Goal: Answer question/provide support

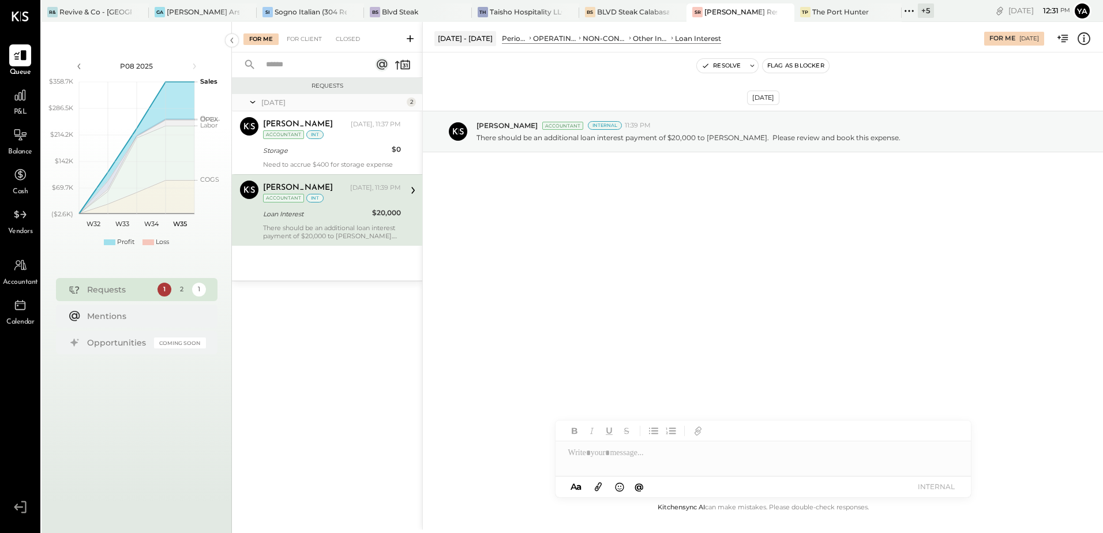
click at [1087, 37] on icon at bounding box center [1083, 38] width 15 height 15
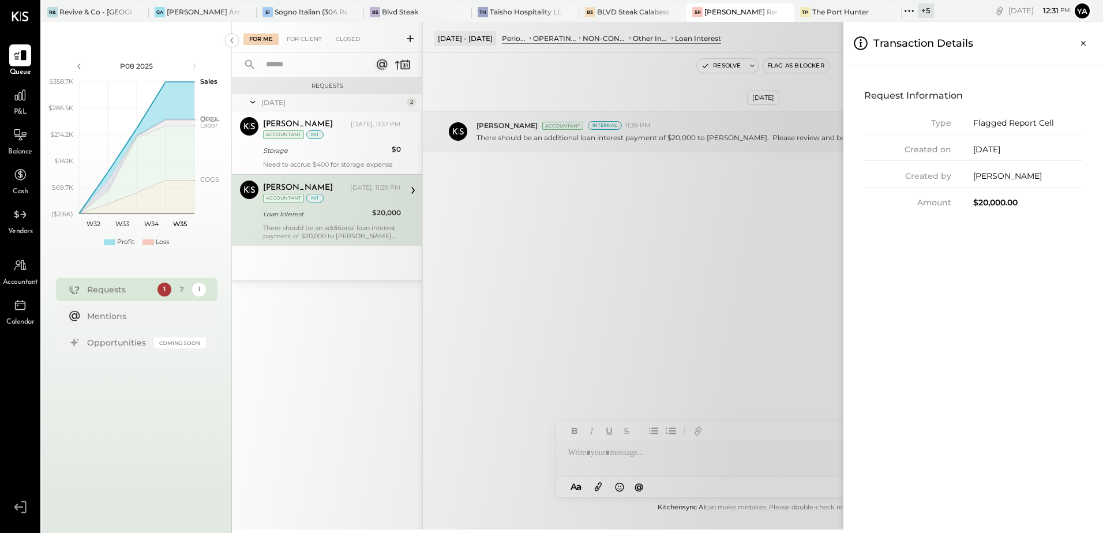
click at [782, 246] on div "For Me For Client Closed Requests [DATE] 2 [PERSON_NAME] Accountant [PERSON_NAM…" at bounding box center [667, 276] width 871 height 508
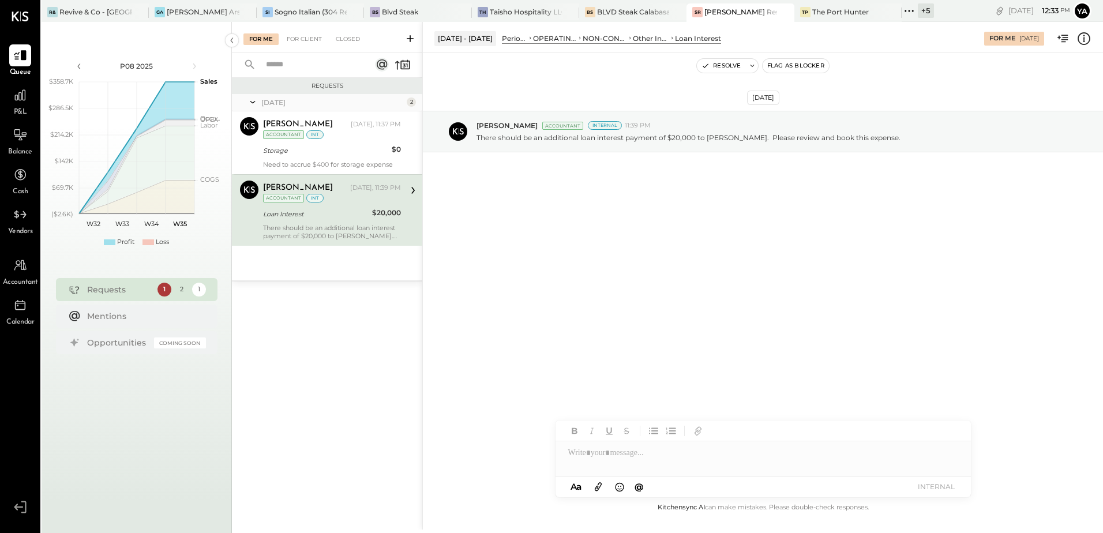
click at [676, 236] on div "[DATE] [PERSON_NAME] Accountant Internal 11:39 PM There should be an additional…" at bounding box center [763, 159] width 680 height 157
click at [596, 458] on div at bounding box center [763, 452] width 415 height 23
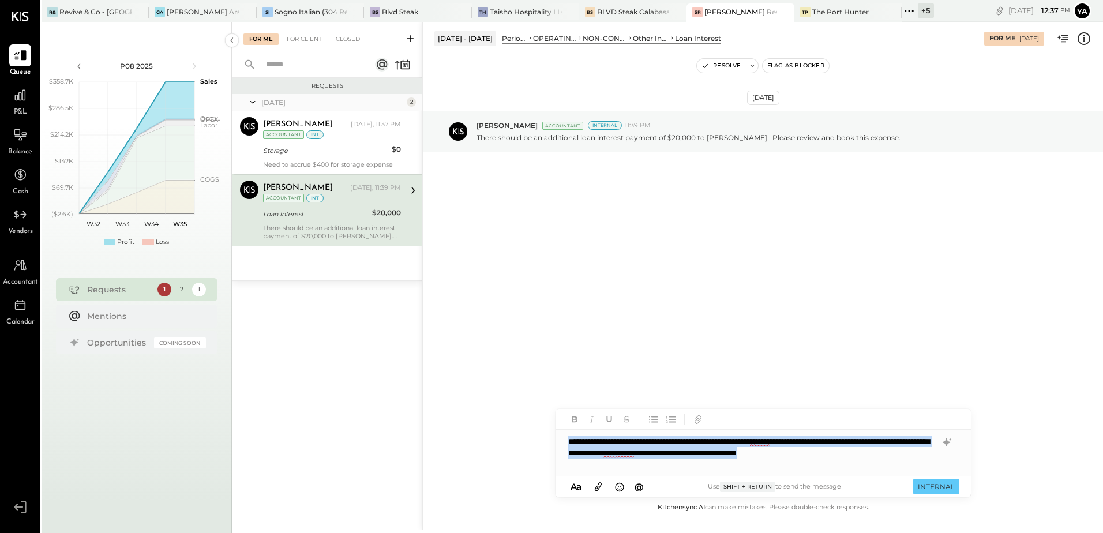
drag, startPoint x: 613, startPoint y: 472, endPoint x: 530, endPoint y: 435, distance: 91.1
click at [530, 435] on div "**********" at bounding box center [762, 276] width 681 height 508
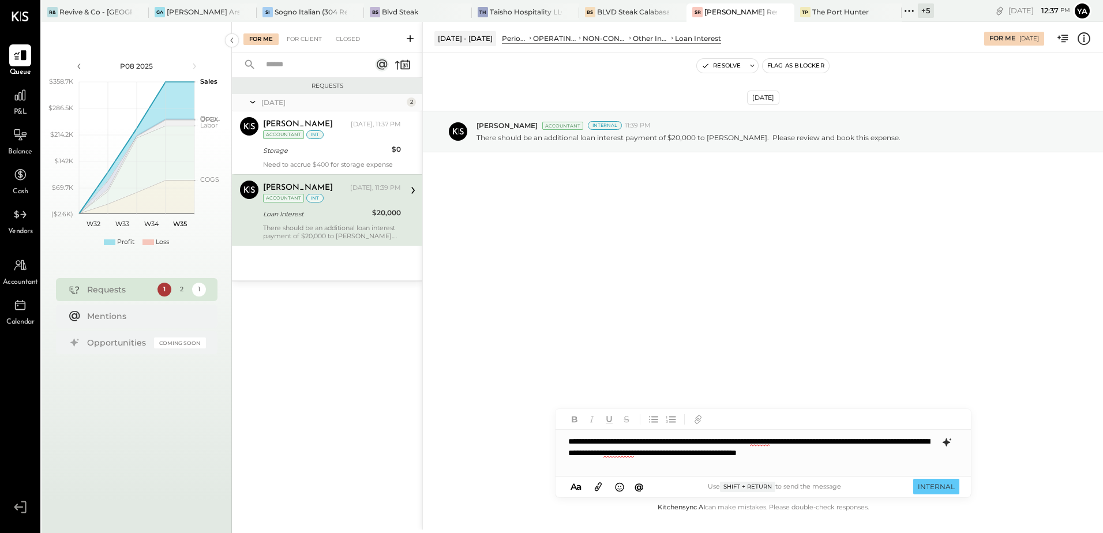
click at [950, 443] on icon at bounding box center [945, 442] width 7 height 8
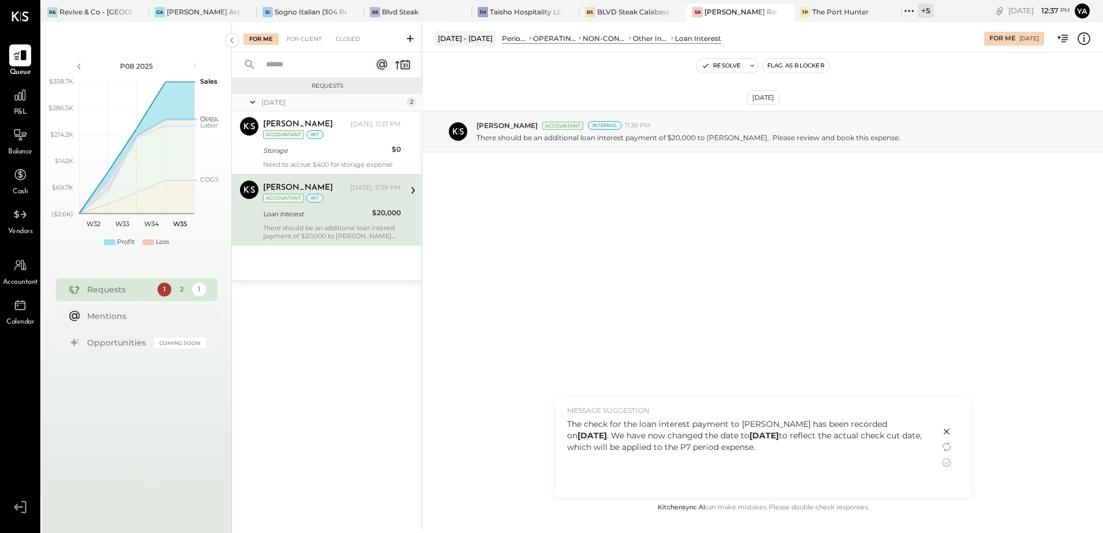
click at [607, 423] on div "The check for the loan interest payment to [PERSON_NAME] has been recorded on […" at bounding box center [747, 435] width 361 height 35
drag, startPoint x: 789, startPoint y: 448, endPoint x: 560, endPoint y: 428, distance: 230.4
click at [560, 428] on div "MESSAGE SUGGESTION The check for the loan interest payment to [PERSON_NAME] has…" at bounding box center [748, 446] width 384 height 101
copy div "The check for the loan interest payment to [PERSON_NAME] has been recorded on […"
click at [948, 434] on icon at bounding box center [946, 432] width 6 height 6
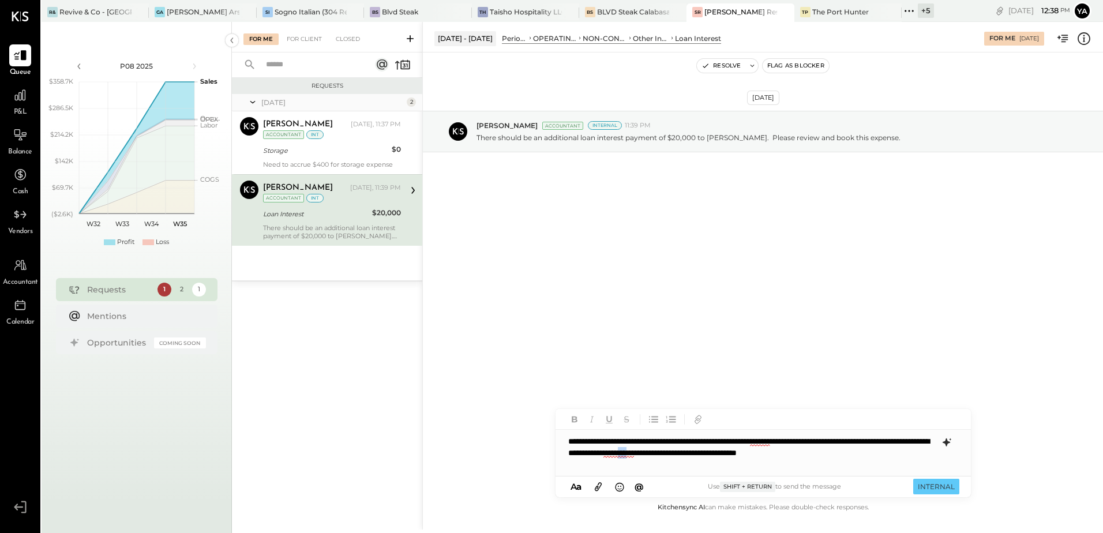
drag, startPoint x: 808, startPoint y: 453, endPoint x: 794, endPoint y: 455, distance: 13.4
click at [794, 455] on div "**********" at bounding box center [763, 453] width 415 height 46
drag, startPoint x: 741, startPoint y: 454, endPoint x: 729, endPoint y: 455, distance: 11.6
click at [729, 455] on div "**********" at bounding box center [763, 453] width 415 height 46
click at [731, 459] on div "**********" at bounding box center [763, 453] width 415 height 46
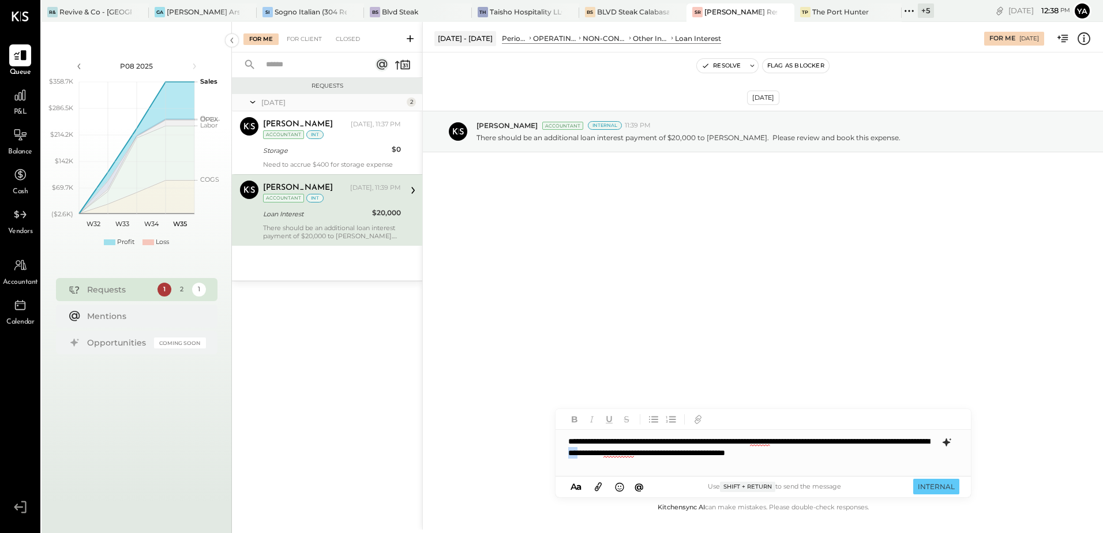
drag, startPoint x: 738, startPoint y: 456, endPoint x: 726, endPoint y: 456, distance: 12.7
click at [726, 456] on div "**********" at bounding box center [763, 453] width 415 height 46
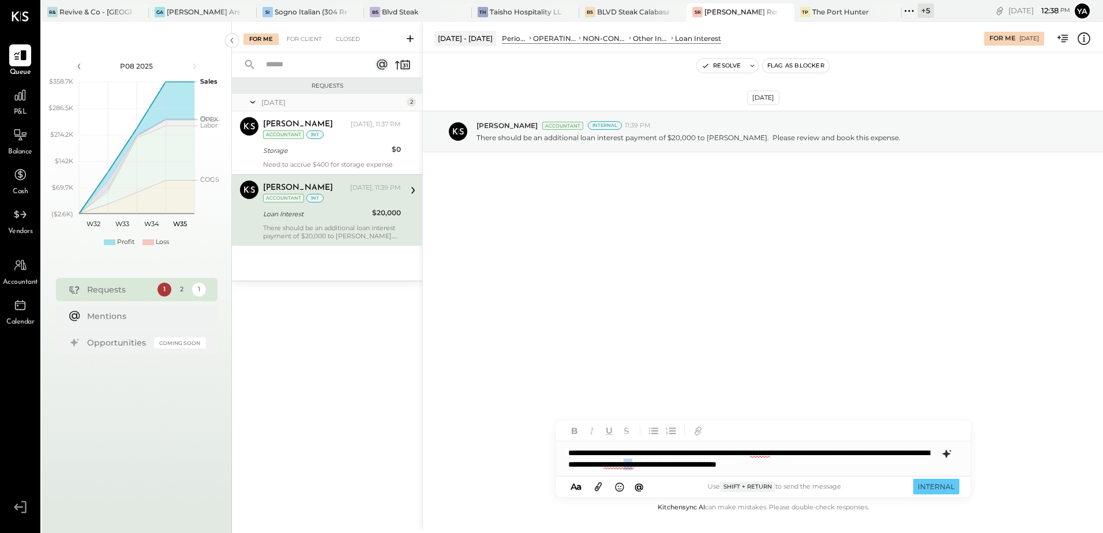
drag, startPoint x: 819, startPoint y: 467, endPoint x: 805, endPoint y: 464, distance: 14.7
click at [805, 464] on div "**********" at bounding box center [763, 458] width 415 height 35
click at [944, 455] on icon at bounding box center [947, 454] width 14 height 14
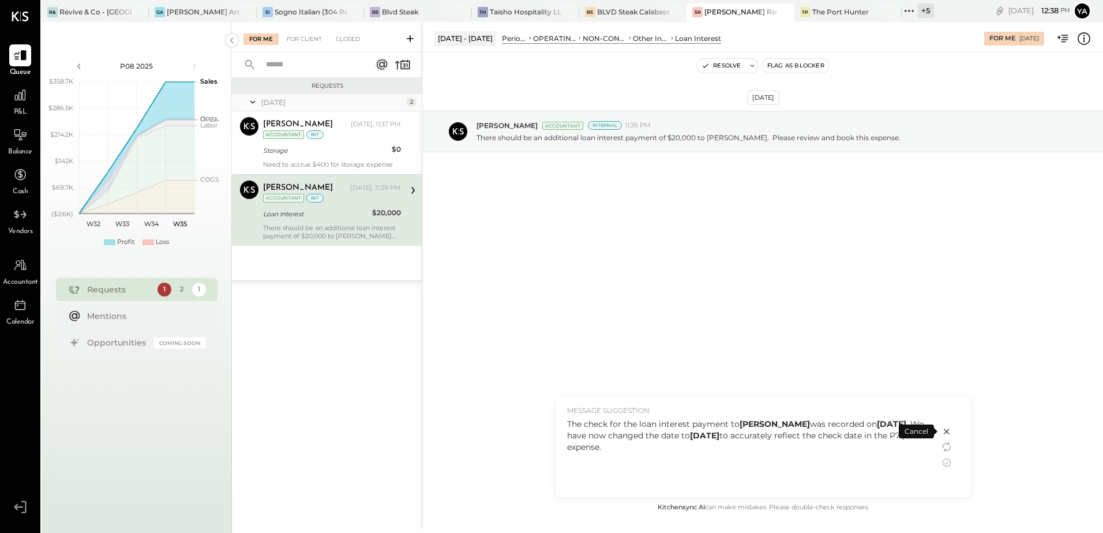
click at [679, 457] on div "The check for the loan interest payment to [PERSON_NAME] was recorded on [DATE]…" at bounding box center [747, 454] width 361 height 73
click at [680, 441] on div "The check for the loan interest payment to [PERSON_NAME] was recorded on [DATE]…" at bounding box center [747, 435] width 361 height 35
drag, startPoint x: 674, startPoint y: 450, endPoint x: 561, endPoint y: 422, distance: 116.0
click at [561, 422] on div "MESSAGE SUGGESTION The check for the loan interest payment to [PERSON_NAME] was…" at bounding box center [748, 446] width 384 height 101
copy div "The check for the loan interest payment to [PERSON_NAME] was recorded on [DATE]…"
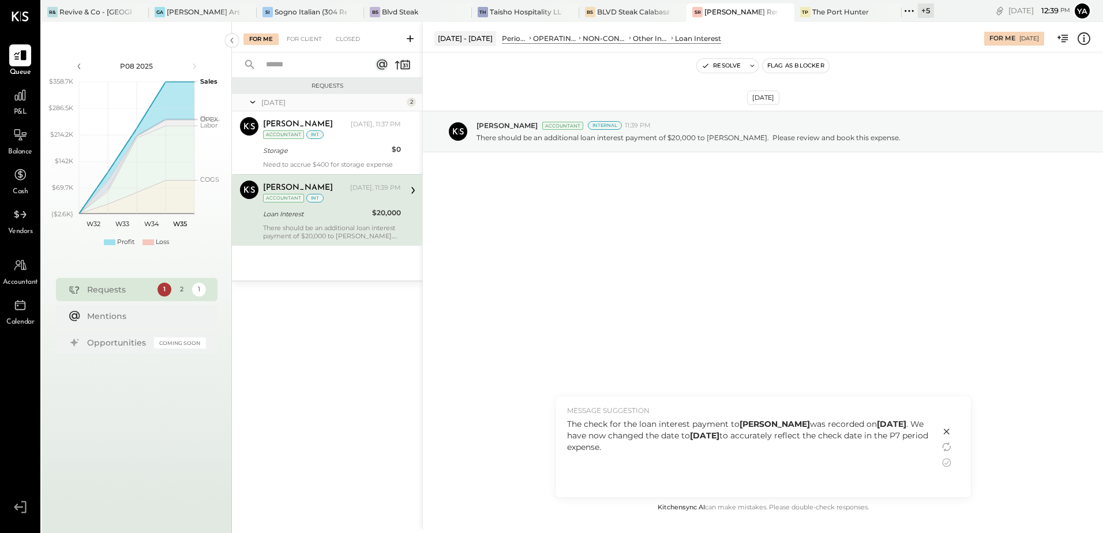
click at [686, 459] on div "The check for the loan interest payment to [PERSON_NAME] was recorded on [DATE]…" at bounding box center [747, 454] width 361 height 73
click at [946, 461] on icon at bounding box center [947, 463] width 14 height 14
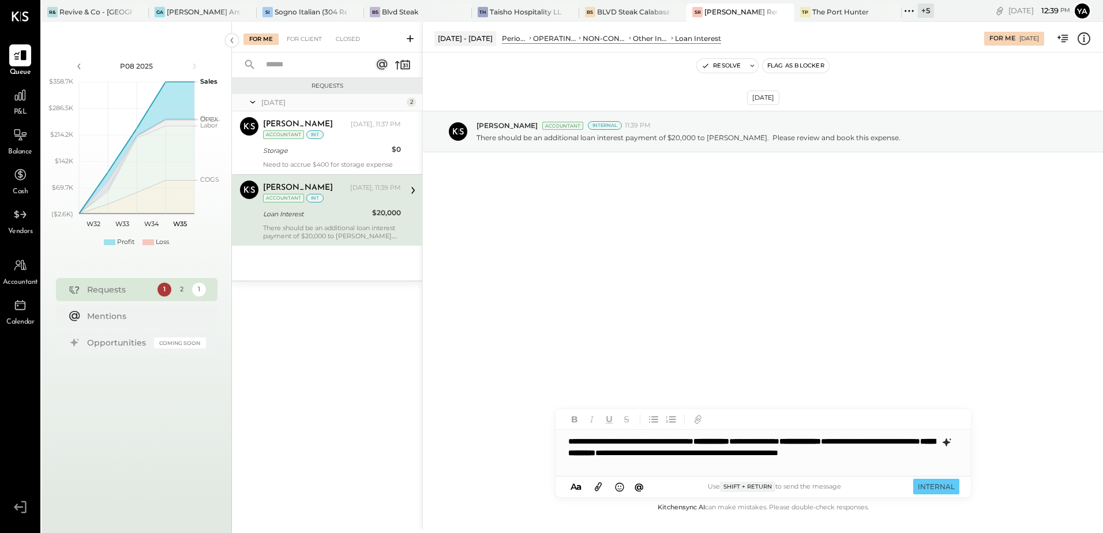
drag, startPoint x: 938, startPoint y: 492, endPoint x: 798, endPoint y: 472, distance: 141.6
click at [798, 472] on div "**********" at bounding box center [763, 453] width 415 height 46
click at [933, 488] on button "INTERNAL" at bounding box center [936, 487] width 46 height 16
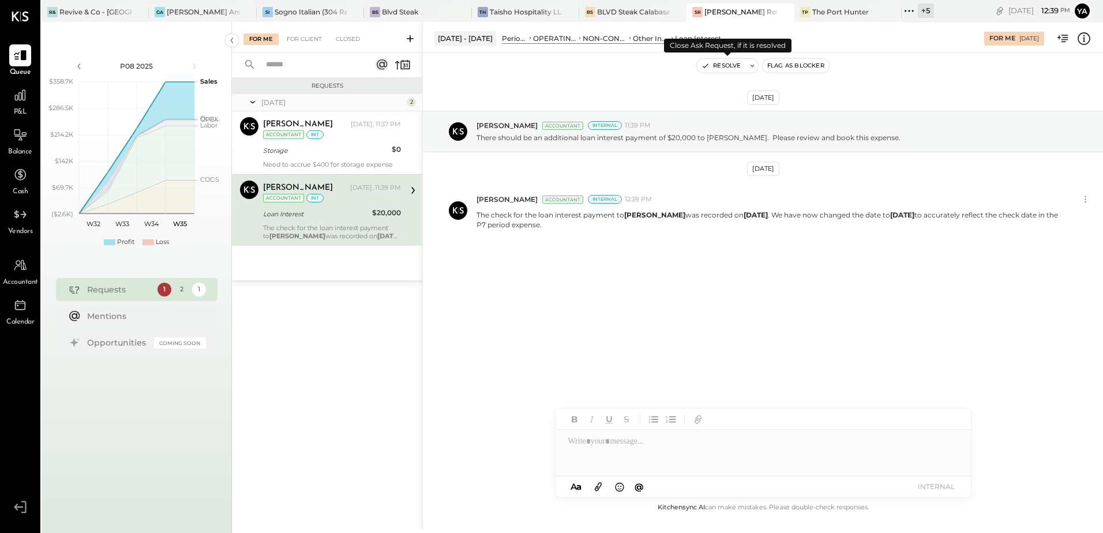
click at [719, 67] on button "Resolve" at bounding box center [721, 66] width 48 height 14
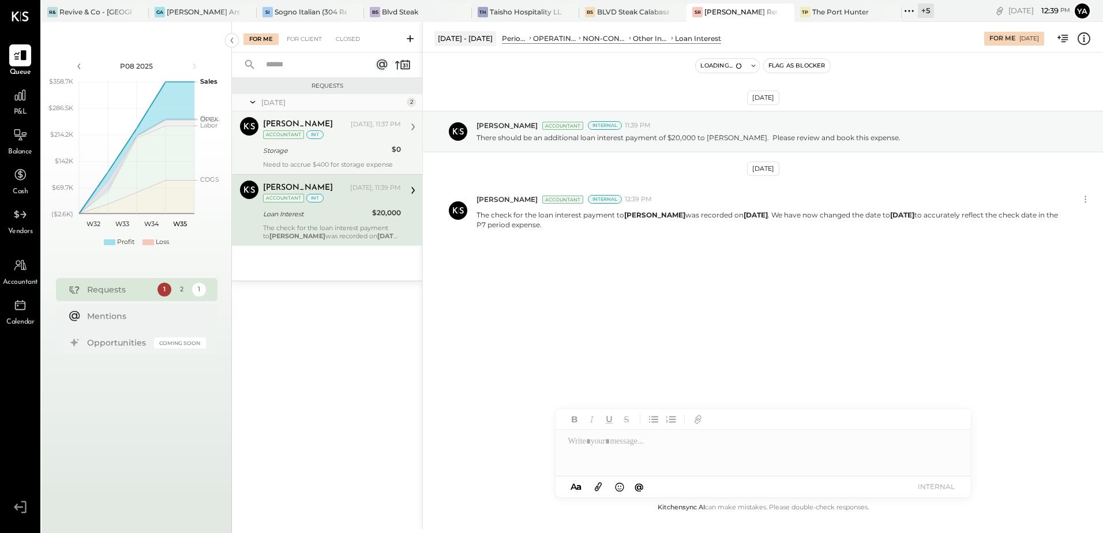
click at [321, 136] on div "[PERSON_NAME] [DATE], 11:37 PM Accountant int" at bounding box center [332, 129] width 138 height 24
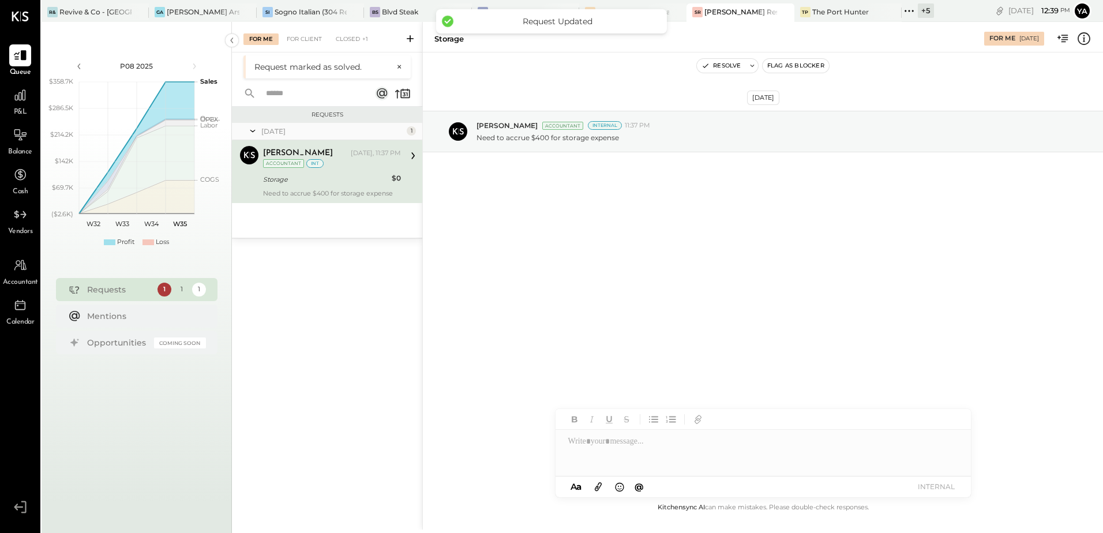
click at [324, 164] on div "[PERSON_NAME] [DATE], 11:37 PM Accountant int" at bounding box center [332, 158] width 138 height 24
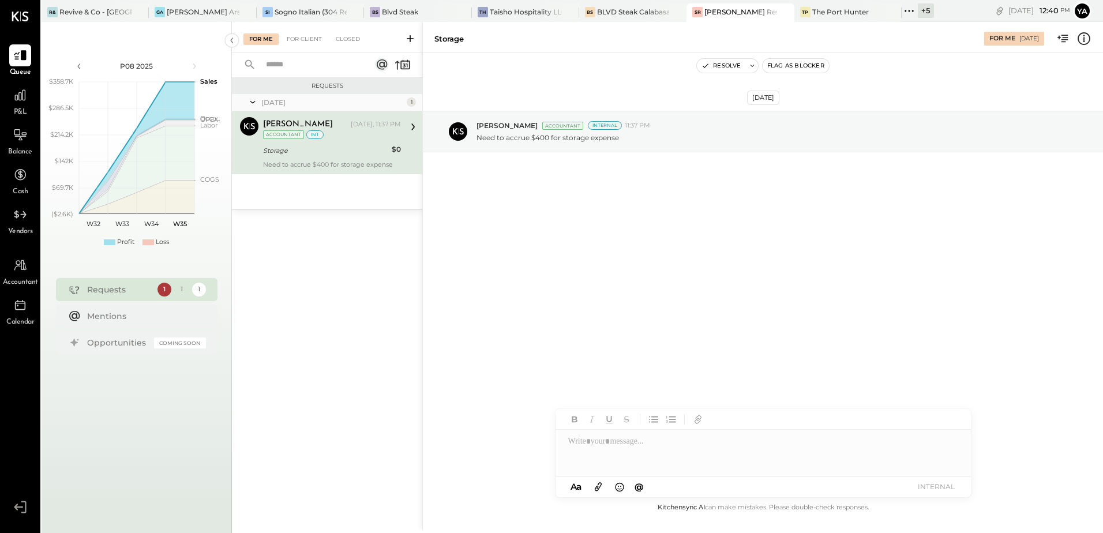
click at [554, 239] on div "[DATE] [PERSON_NAME] Accountant Internal 11:37 PM Need to accrue $400 for stora…" at bounding box center [763, 276] width 680 height 448
drag, startPoint x: 563, startPoint y: 261, endPoint x: 563, endPoint y: 253, distance: 8.1
click at [563, 261] on div "[DATE] [PERSON_NAME] Accountant Internal 11:37 PM Need to accrue $400 for stora…" at bounding box center [763, 276] width 680 height 448
click at [656, 449] on div at bounding box center [763, 453] width 415 height 46
click at [947, 452] on icon at bounding box center [945, 454] width 7 height 8
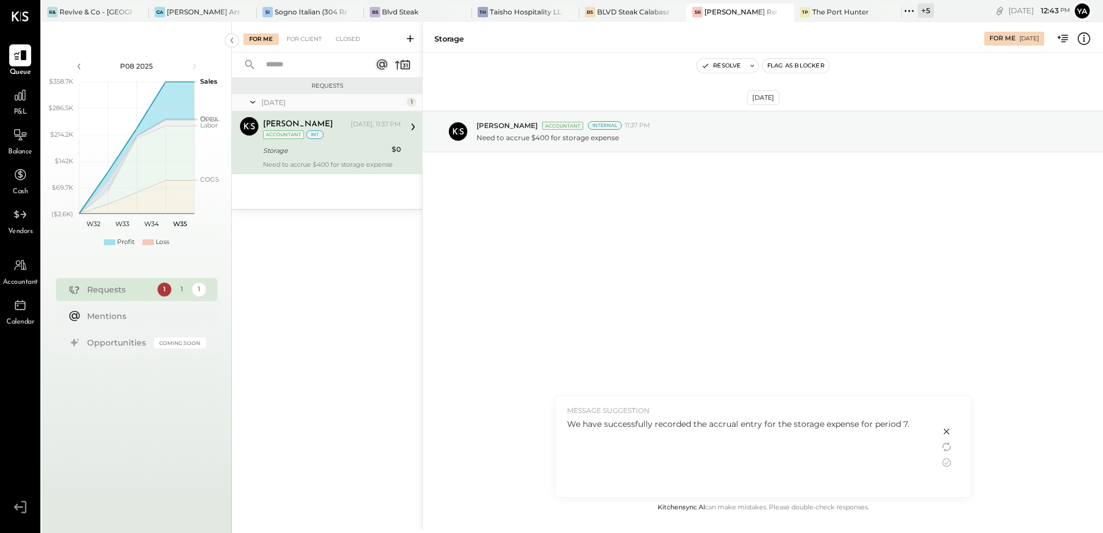
click at [740, 452] on div "We have successfully recorded the accrual entry for the storage expense for per…" at bounding box center [747, 454] width 361 height 73
click at [945, 445] on icon at bounding box center [947, 447] width 14 height 14
click at [952, 448] on icon at bounding box center [947, 447] width 14 height 14
click at [948, 464] on icon at bounding box center [947, 463] width 14 height 14
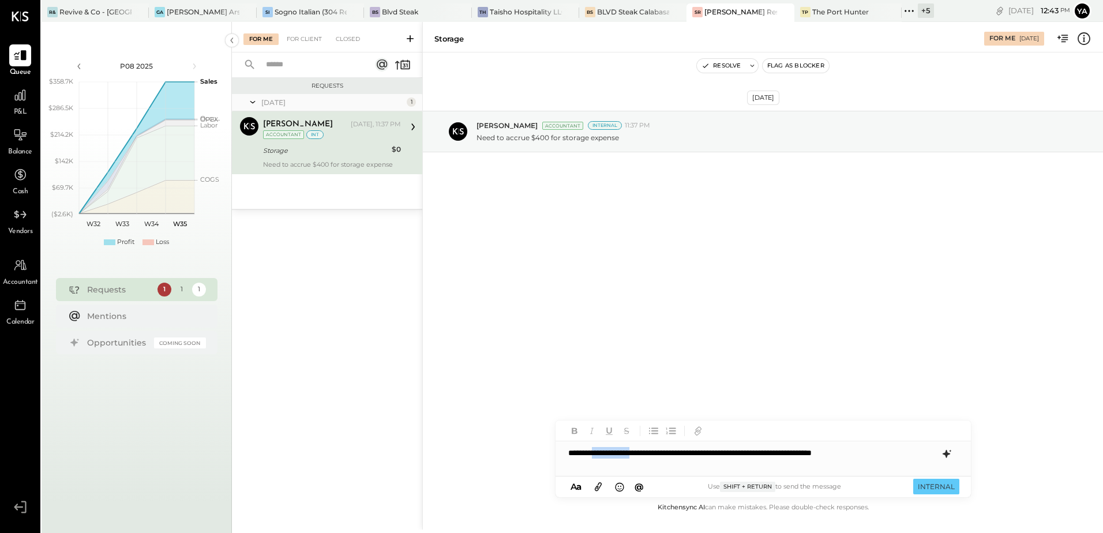
drag, startPoint x: 655, startPoint y: 454, endPoint x: 605, endPoint y: 455, distance: 49.6
click at [605, 455] on div "**********" at bounding box center [763, 452] width 415 height 23
click at [868, 454] on div "**********" at bounding box center [763, 452] width 415 height 23
click at [931, 490] on button "INTERNAL" at bounding box center [936, 487] width 46 height 16
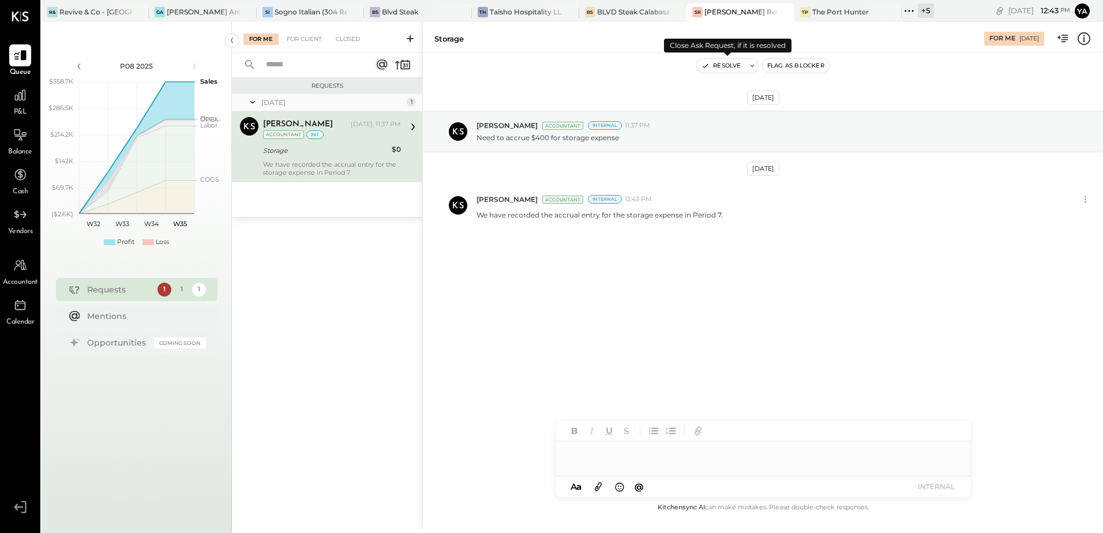
click at [733, 63] on button "Resolve" at bounding box center [721, 66] width 48 height 14
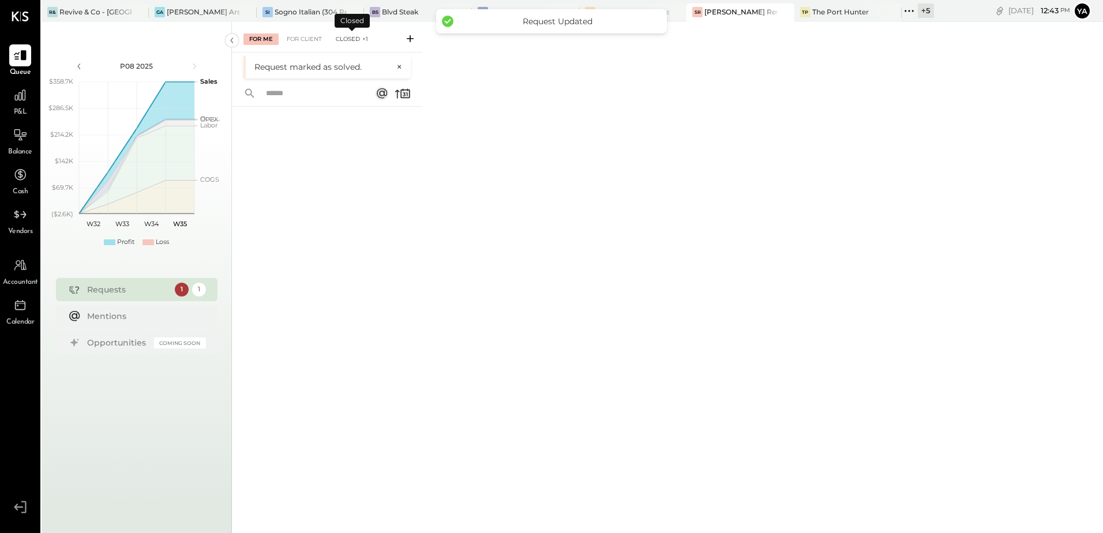
click at [341, 40] on div "Closed +1" at bounding box center [352, 39] width 44 height 12
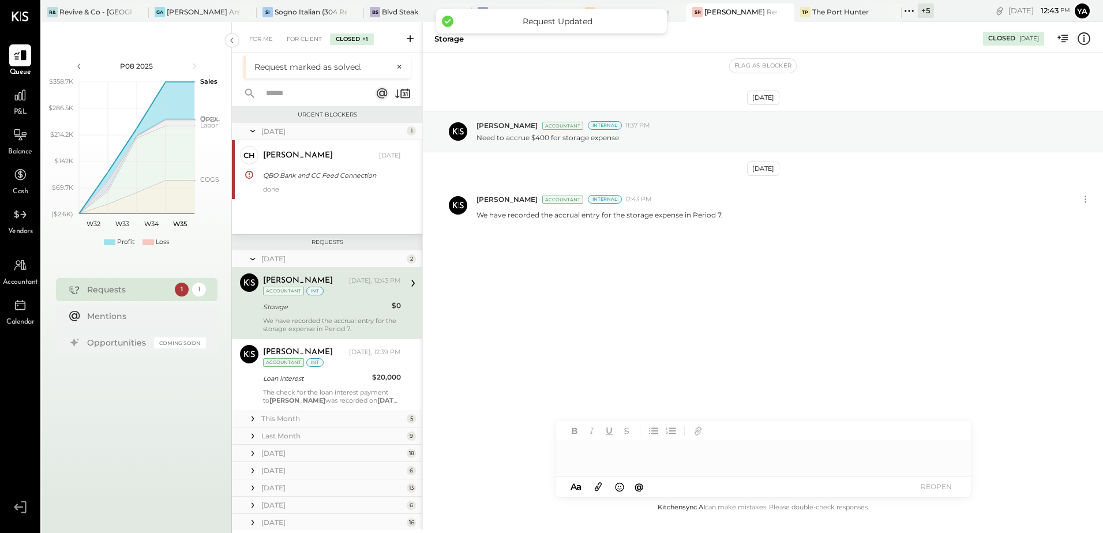
click at [314, 316] on div "[PERSON_NAME] [DATE], 12:43 PM Accountant int Storage $0 We have recorded the a…" at bounding box center [332, 302] width 138 height 59
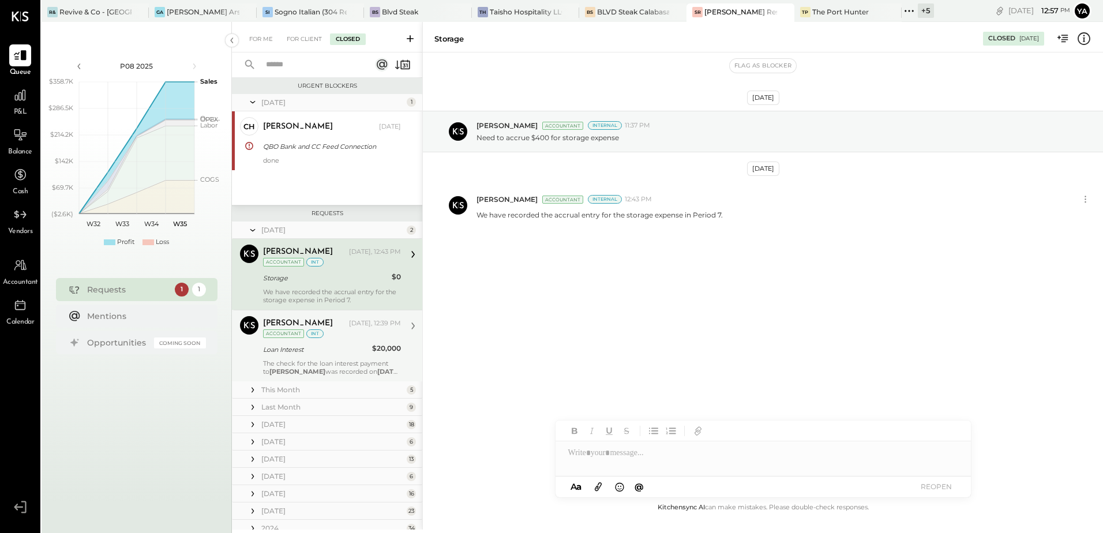
click at [325, 363] on div "The check for the loan interest payment to [PERSON_NAME] was recorded on [DATE]…" at bounding box center [332, 367] width 138 height 16
